Goal: Task Accomplishment & Management: Complete application form

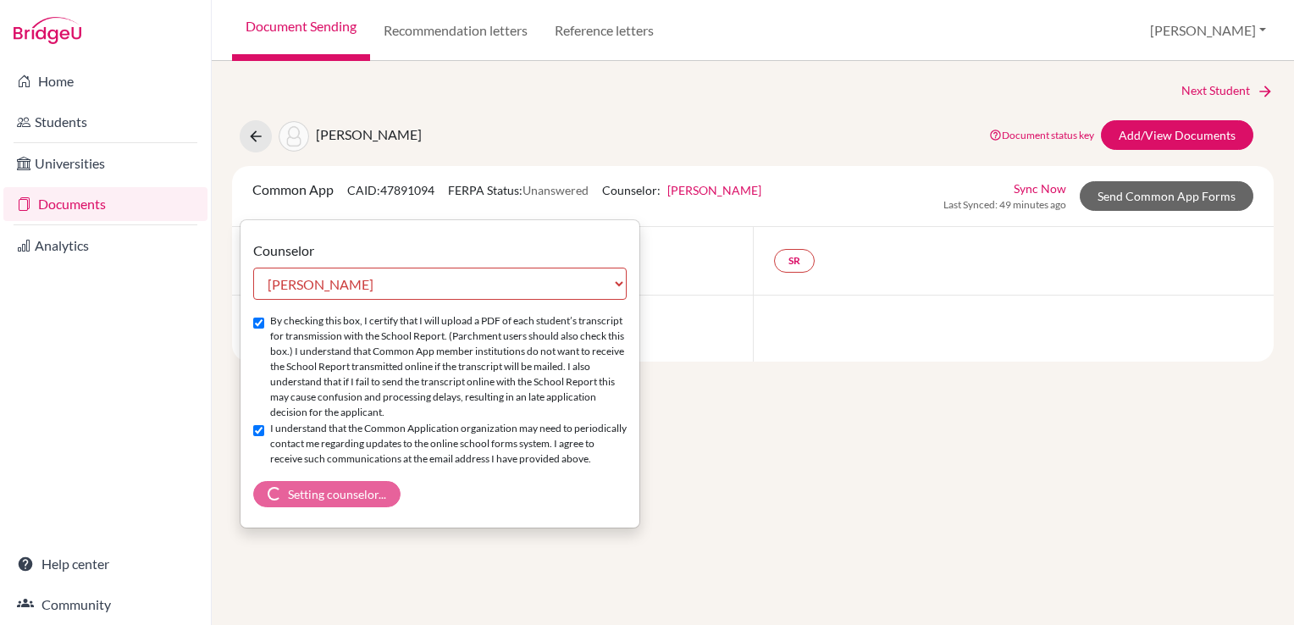
select select "465728"
click at [257, 330] on div "By checking this box, I certify that I will upload a PDF of each student’s tran…" at bounding box center [439, 367] width 373 height 108
click at [257, 320] on input "By checking this box, I certify that I will upload a PDF of each student’s tran…" at bounding box center [258, 323] width 11 height 11
checkbox input "true"
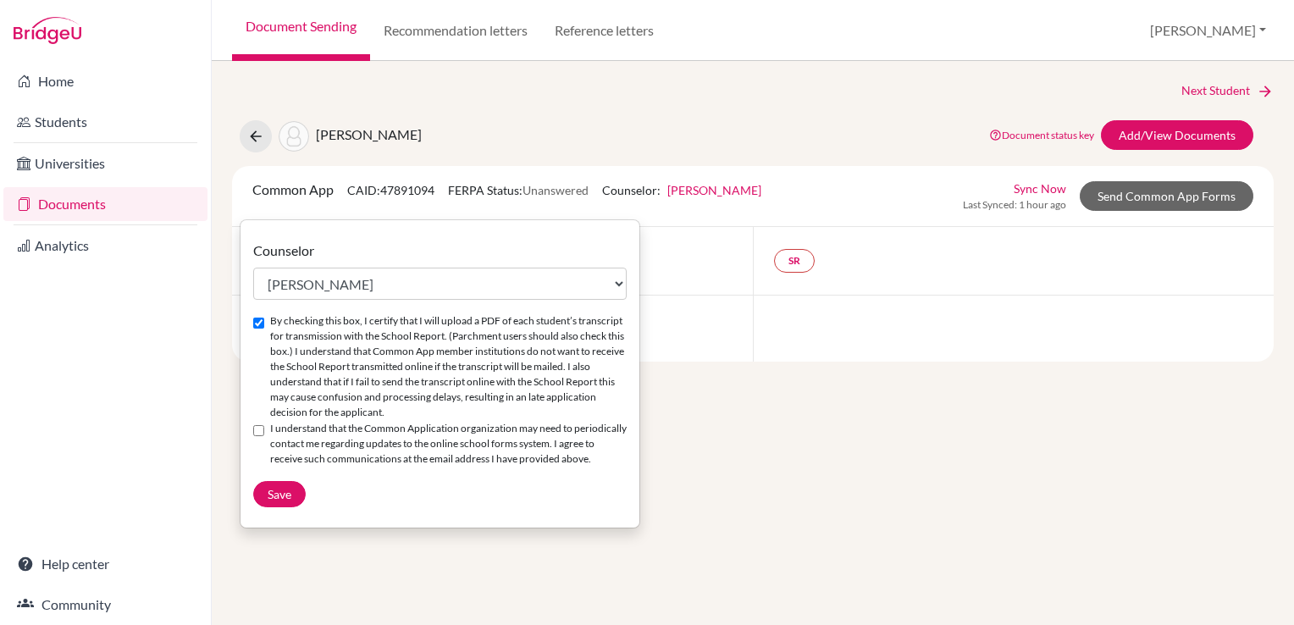
click at [256, 433] on input "I understand that the Common Application organization may need to periodically …" at bounding box center [258, 430] width 11 height 11
checkbox input "true"
click at [285, 501] on span "Save" at bounding box center [280, 494] width 24 height 14
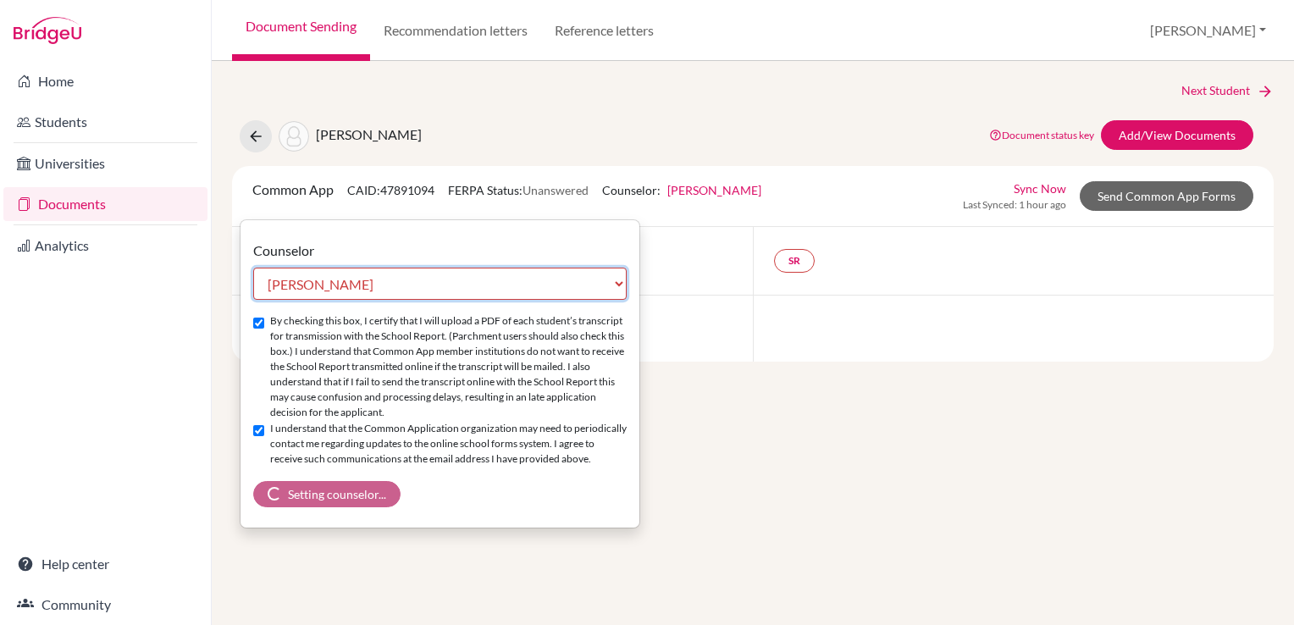
click at [608, 275] on select "Select counselor [PERSON_NAME] [PERSON_NAME] [PERSON_NAME]" at bounding box center [439, 284] width 373 height 32
click at [253, 268] on select "Select counselor [PERSON_NAME] [PERSON_NAME] [PERSON_NAME]" at bounding box center [439, 284] width 373 height 32
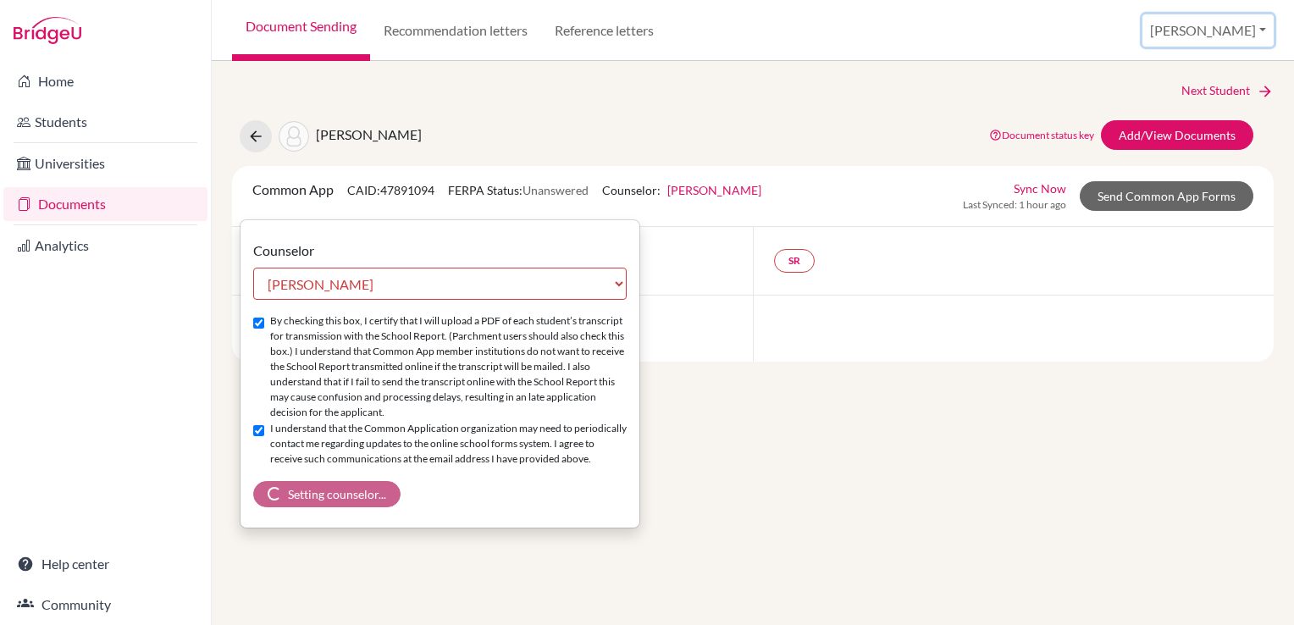
click at [1243, 32] on button "[PERSON_NAME]" at bounding box center [1207, 30] width 131 height 32
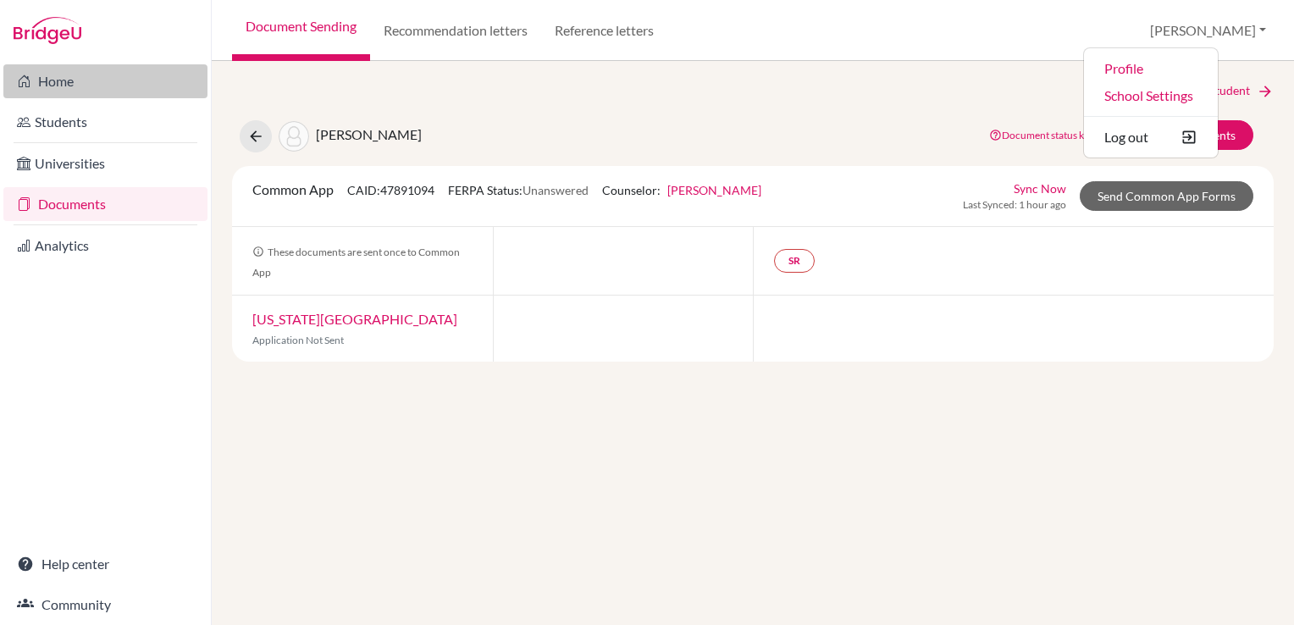
click at [68, 79] on link "Home" at bounding box center [105, 81] width 204 height 34
